Goal: Task Accomplishment & Management: Use online tool/utility

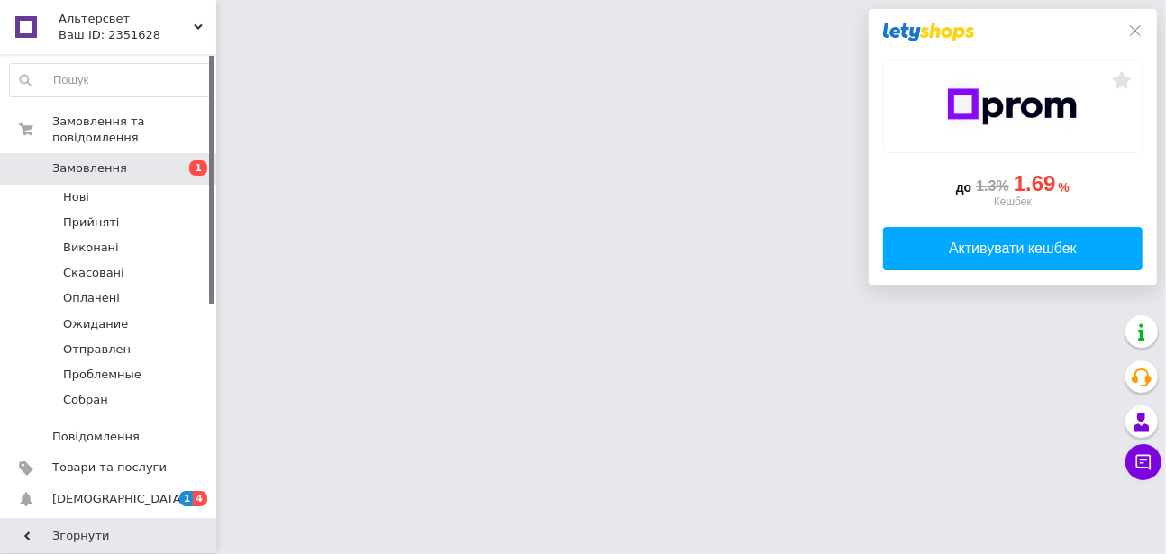
click at [1137, 32] on icon at bounding box center [1135, 30] width 11 height 11
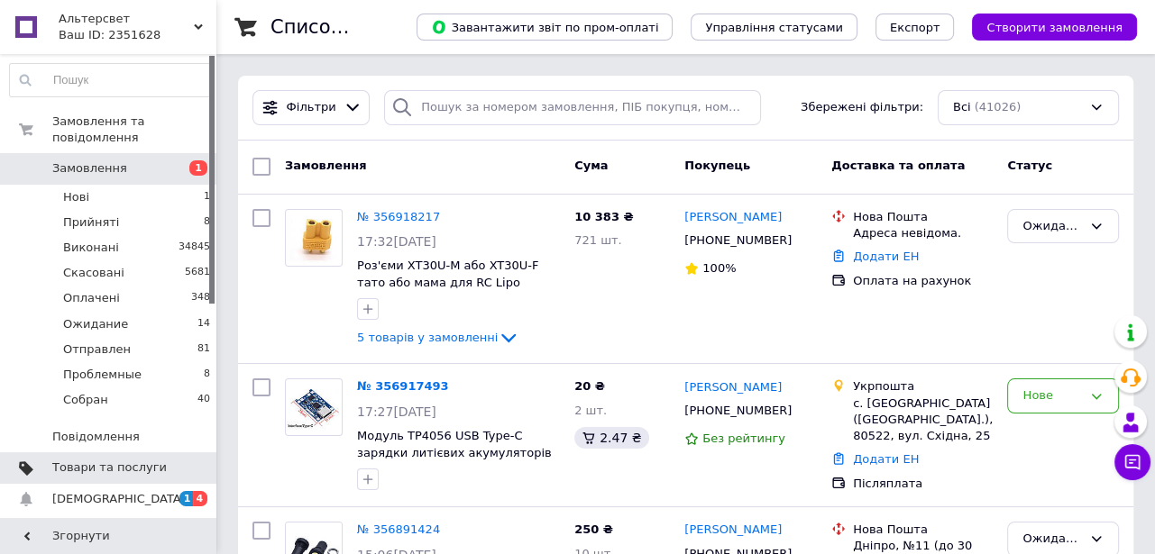
click at [74, 460] on span "Товари та послуги" at bounding box center [109, 468] width 114 height 16
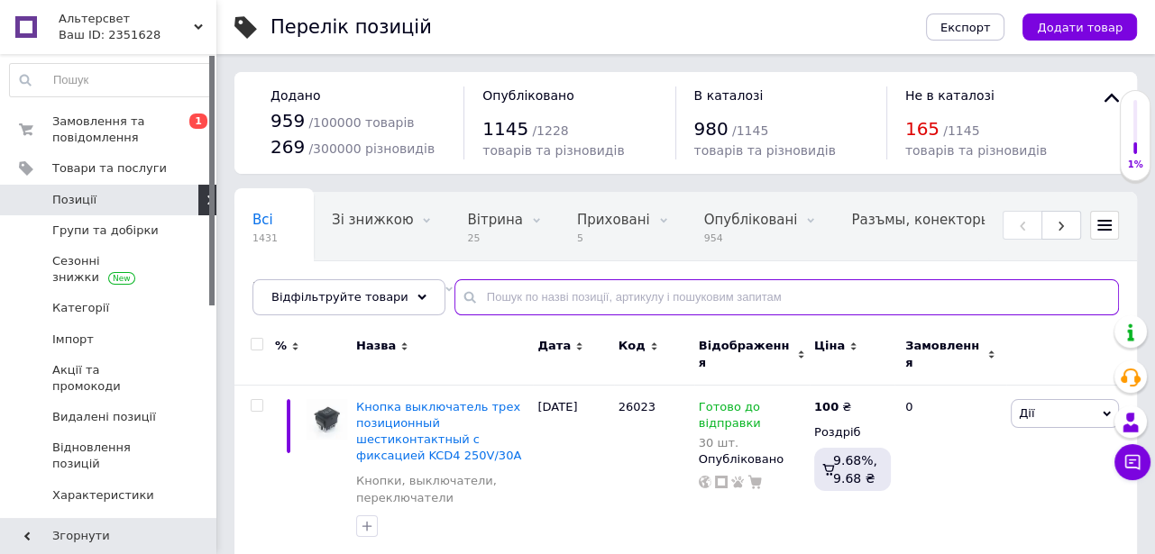
click at [470, 300] on input "text" at bounding box center [786, 297] width 664 height 36
paste input "PJ-392A"
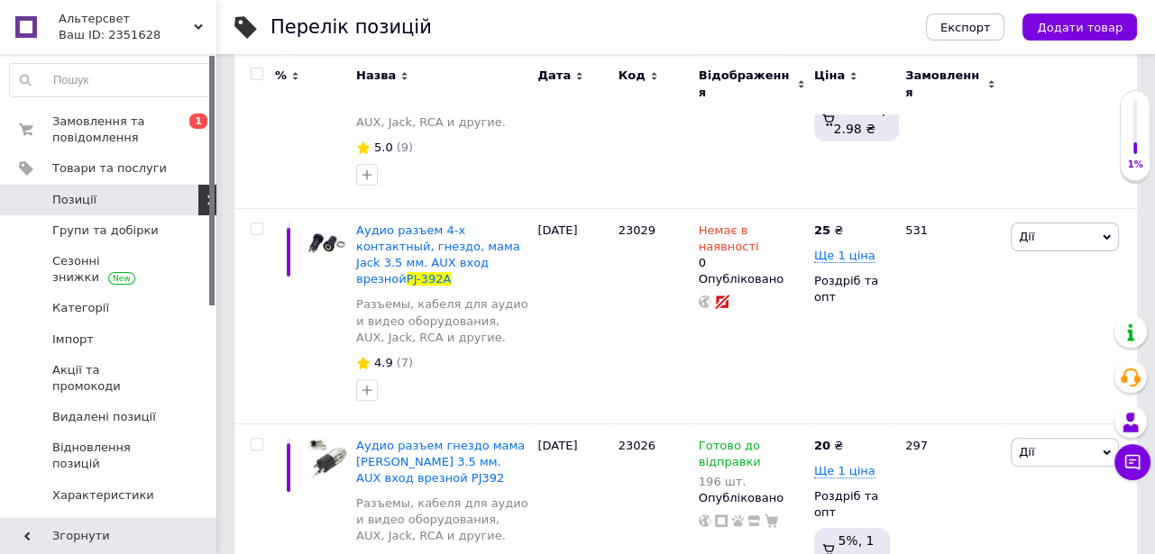
scroll to position [409, 0]
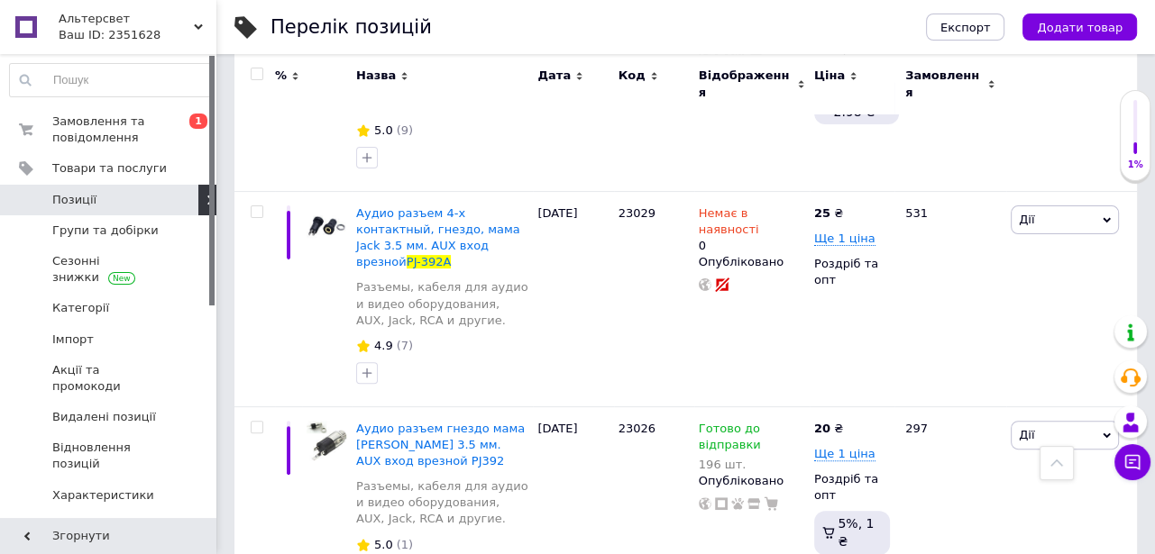
type input "PJ-392A"
